Goal: Find specific page/section

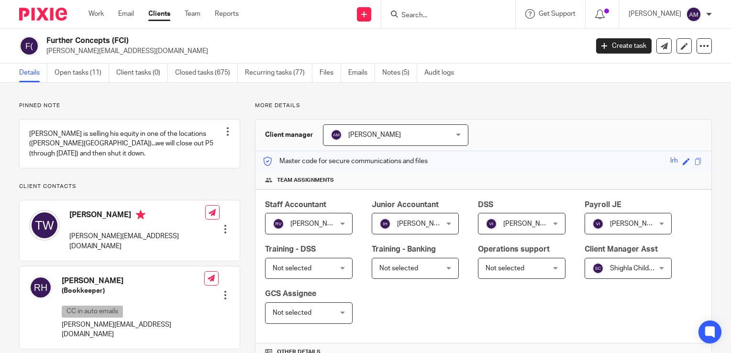
scroll to position [383, 0]
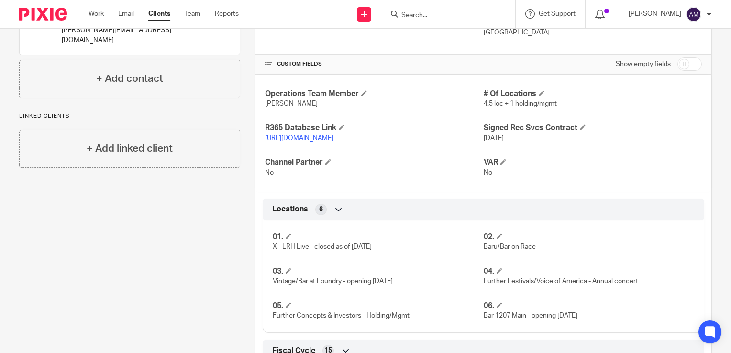
click at [668, 144] on div "Operations Team Member Katelyn Zurovec # Of Locations 4.5 loc + 1 holding/mgmt …" at bounding box center [483, 133] width 456 height 117
click at [451, 11] on input "Search" at bounding box center [443, 15] width 86 height 9
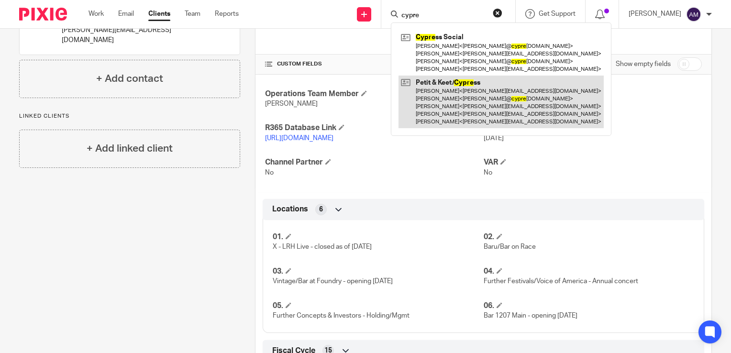
type input "cypre"
click at [456, 102] on link at bounding box center [500, 102] width 205 height 53
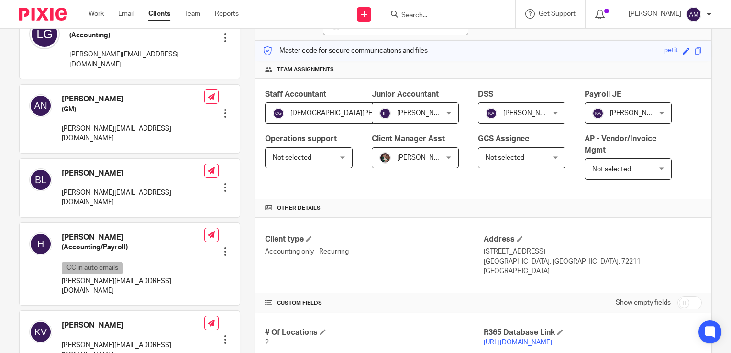
scroll to position [239, 0]
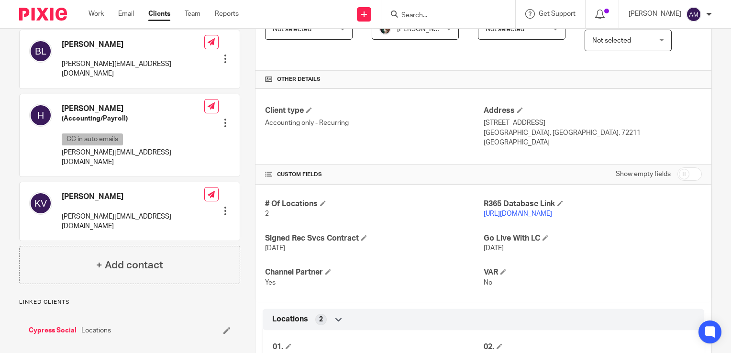
click at [552, 214] on link "https://petitkeet.restaurant365.com/#/user/login" at bounding box center [518, 213] width 68 height 7
click at [425, 16] on input "Search" at bounding box center [443, 15] width 86 height 9
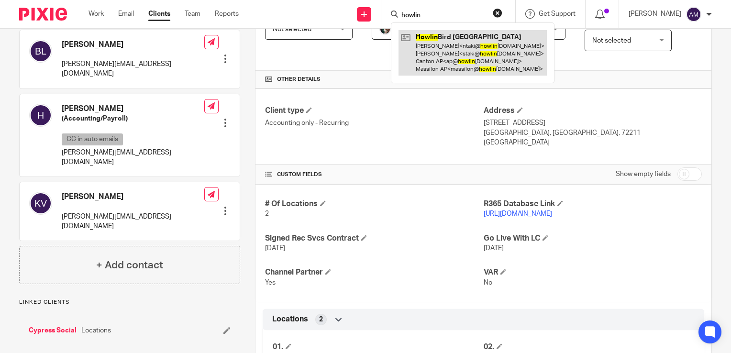
type input "howlin"
click at [471, 47] on link at bounding box center [472, 52] width 148 height 45
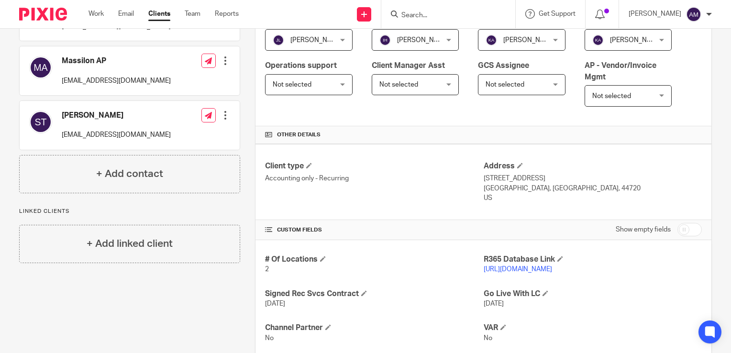
scroll to position [191, 0]
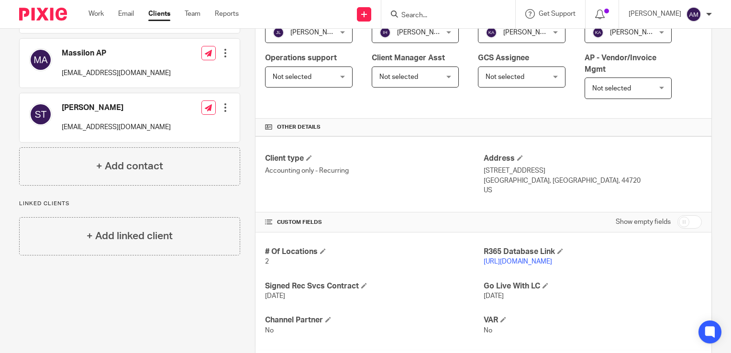
click at [463, 13] on input "Search" at bounding box center [443, 15] width 86 height 9
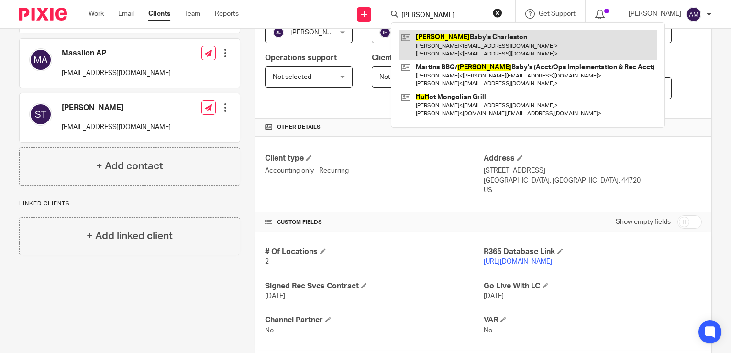
type input "[PERSON_NAME]"
click at [478, 48] on link at bounding box center [527, 45] width 258 height 30
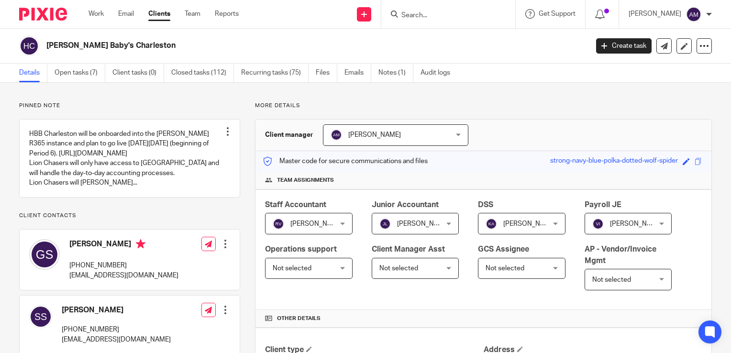
click at [425, 15] on input "Search" at bounding box center [443, 15] width 86 height 9
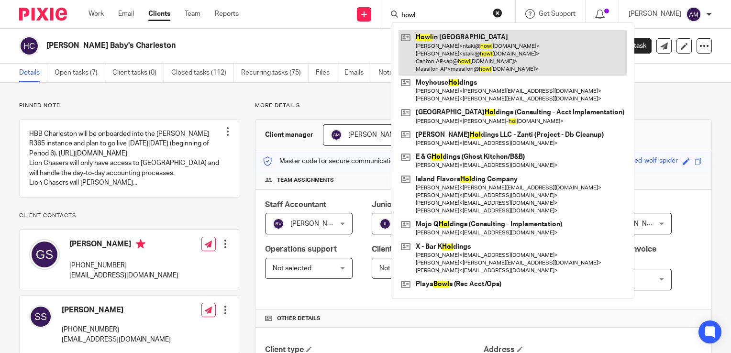
type input "howl"
click at [493, 48] on link at bounding box center [512, 52] width 228 height 45
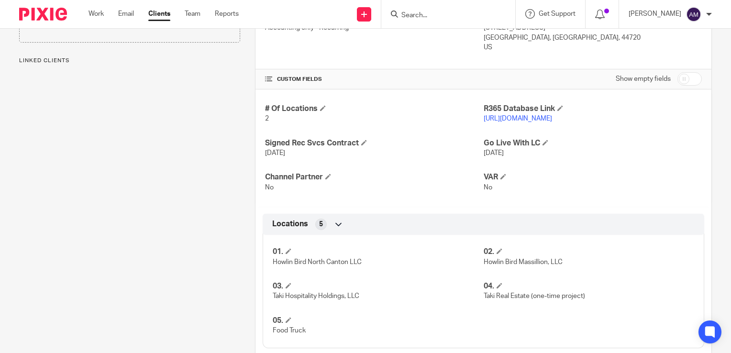
scroll to position [335, 0]
click at [513, 118] on link "[URL][DOMAIN_NAME]" at bounding box center [518, 118] width 68 height 7
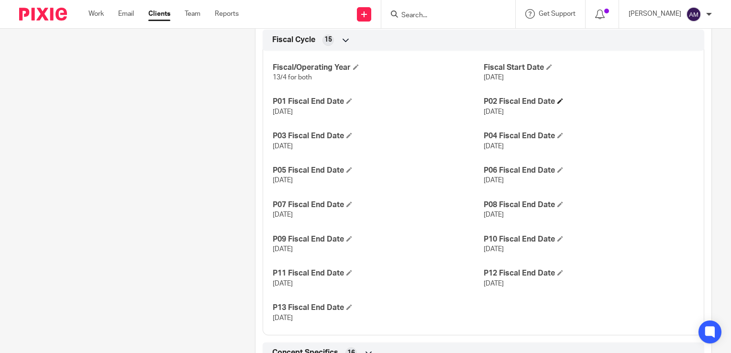
scroll to position [670, 0]
